Goal: Task Accomplishment & Management: Complete application form

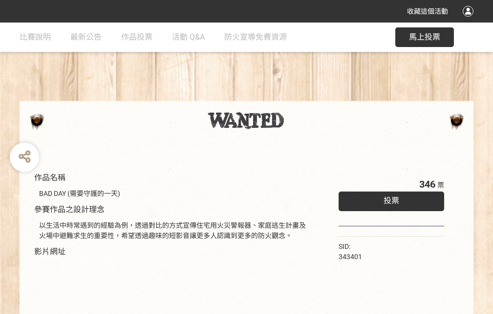
click at [470, 21] on div "收藏這個活動" at bounding box center [246, 11] width 493 height 22
click at [306, 96] on div "作品名稱 BAD DAY (需要守護的一天) 參賽作品之設計理念 以生活中時常遇到的經驗為例，透過對比的方式宣傳住宅用火災警報器、家庭逃生計畫及火場中避難求生…" at bounding box center [246, 227] width 493 height 411
click at [389, 198] on span "投票" at bounding box center [392, 200] width 16 height 9
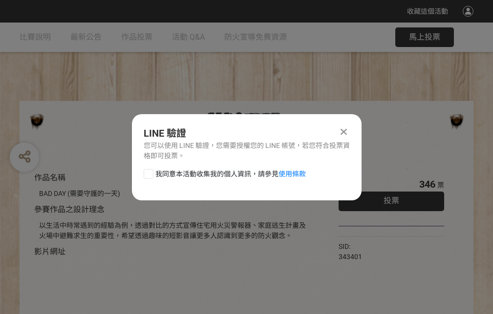
click at [148, 172] on div at bounding box center [149, 174] width 10 height 10
checkbox input "true"
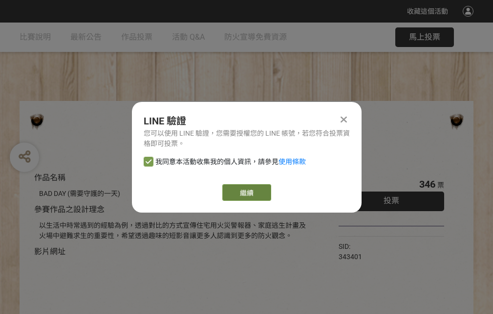
click at [246, 192] on link "繼續" at bounding box center [247, 192] width 49 height 17
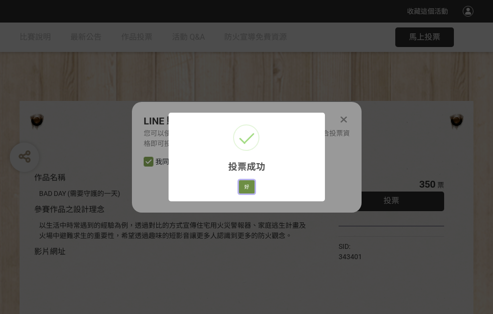
click at [244, 185] on button "好" at bounding box center [247, 187] width 16 height 14
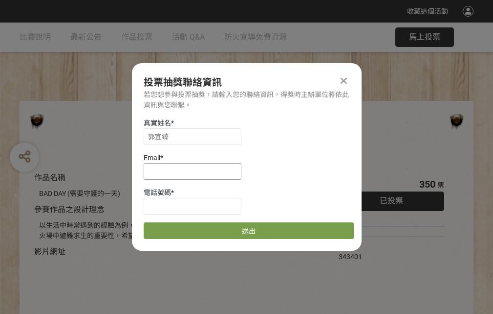
click at [196, 171] on input at bounding box center [193, 171] width 98 height 17
type input "[EMAIL_ADDRESS][DOMAIN_NAME]"
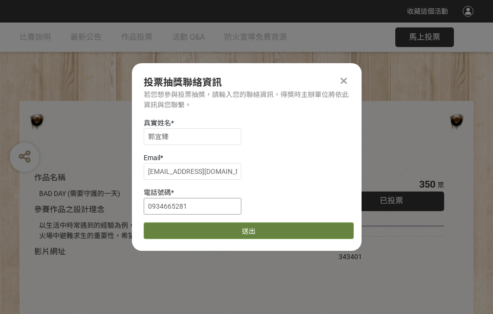
type input "0934665281"
click at [172, 227] on button "送出" at bounding box center [249, 230] width 210 height 17
